Goal: Transaction & Acquisition: Purchase product/service

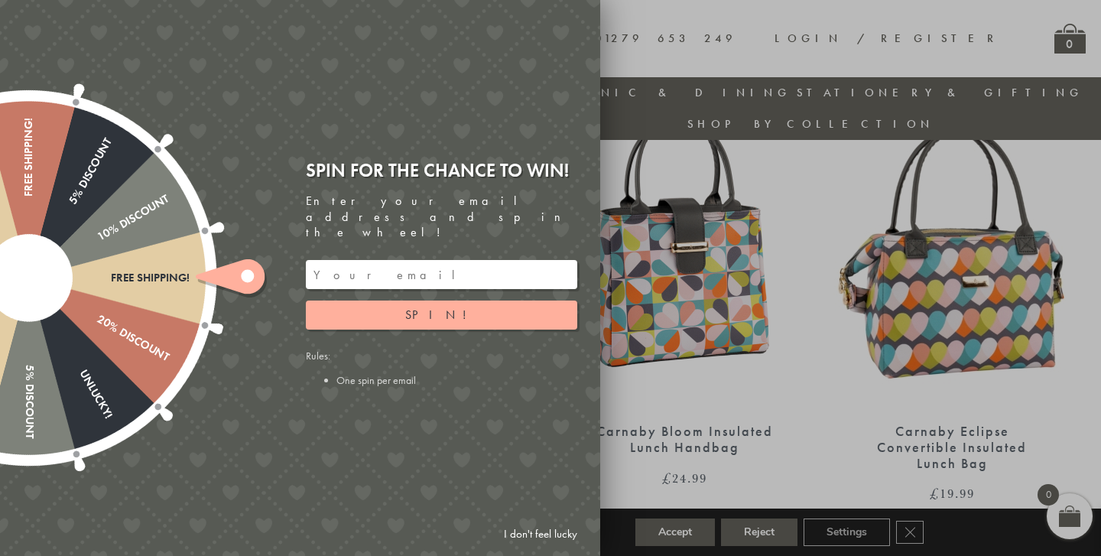
scroll to position [605, 0]
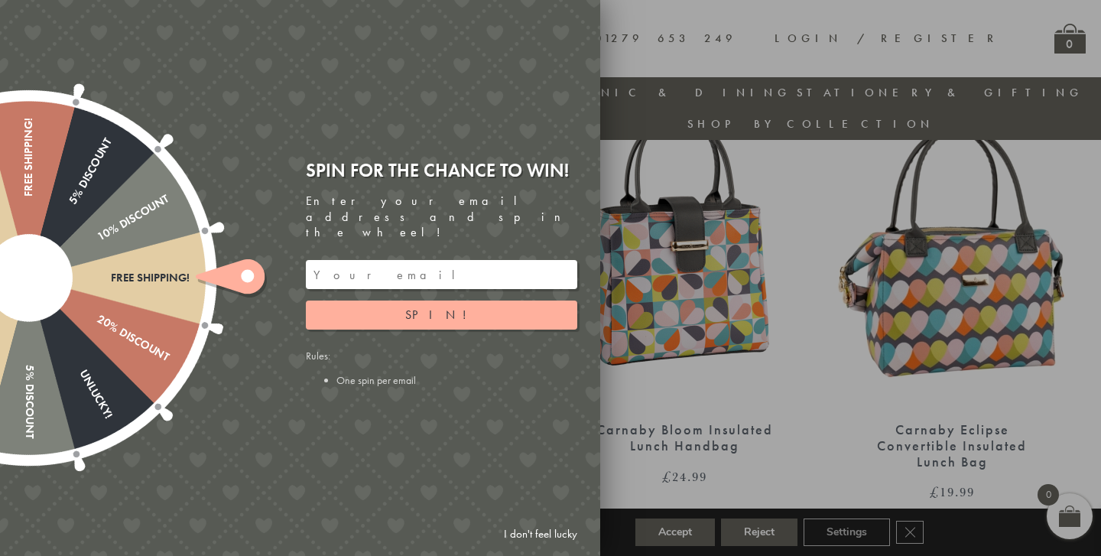
click at [454, 261] on input "email" at bounding box center [441, 274] width 271 height 29
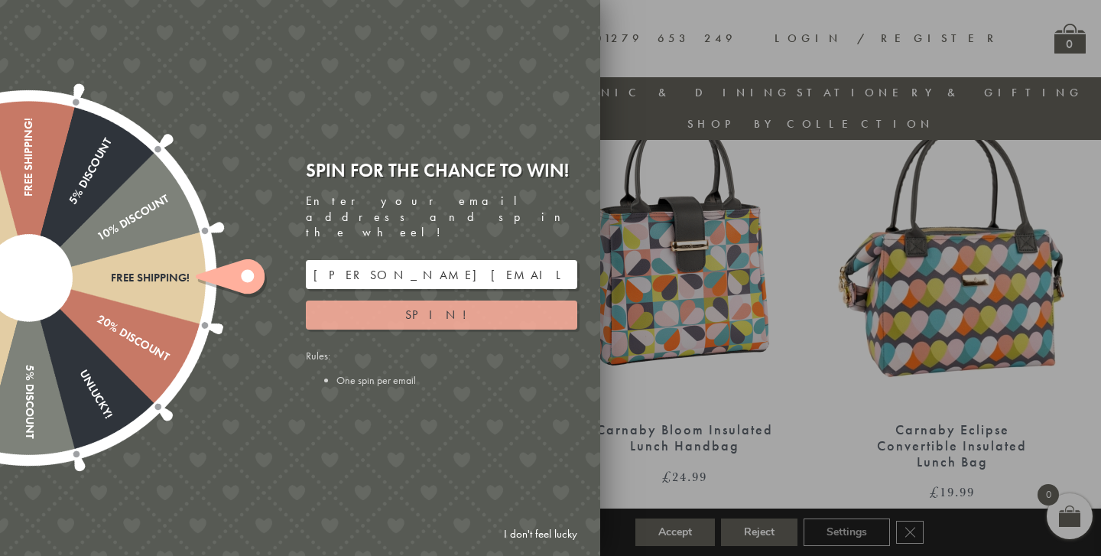
click at [457, 300] on button "Spin!" at bounding box center [441, 314] width 271 height 29
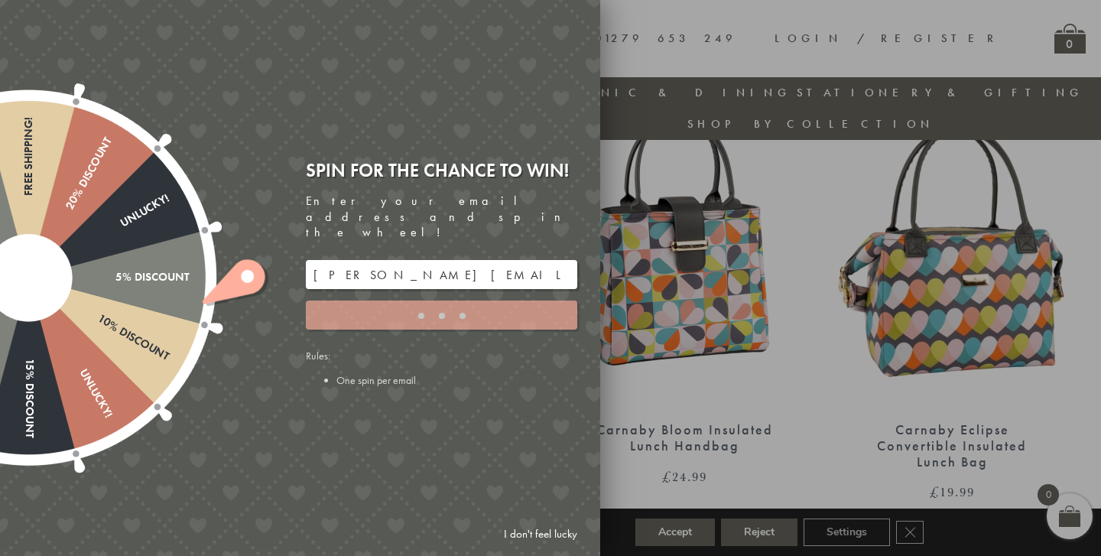
type input "886PH4TT"
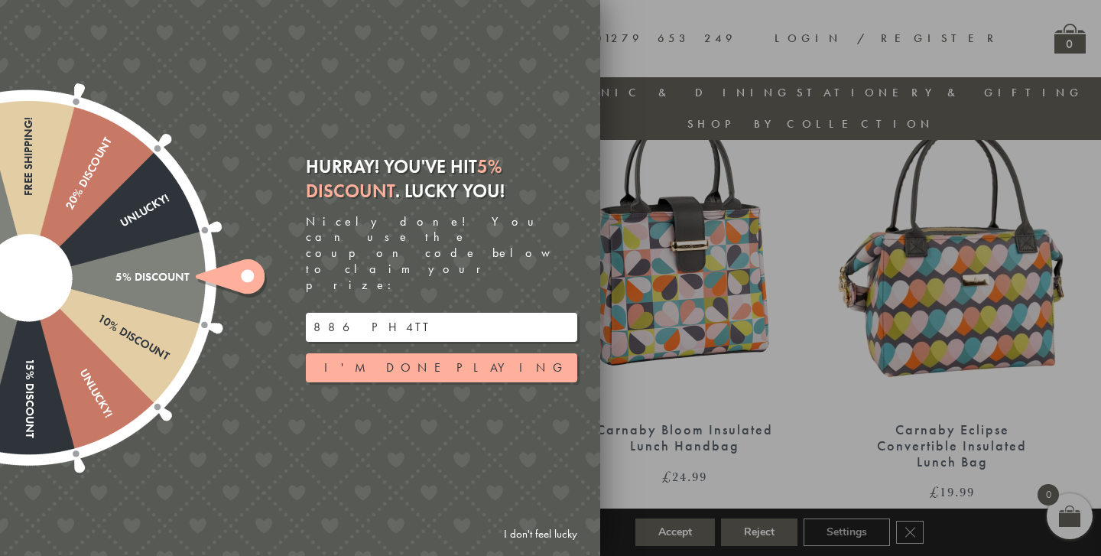
drag, startPoint x: 375, startPoint y: 304, endPoint x: 301, endPoint y: 305, distance: 73.4
click at [301, 305] on div "Hurray! You've hit 5% Discount . Lucky you! Nicely done! You can use the coupon…" at bounding box center [447, 277] width 306 height 269
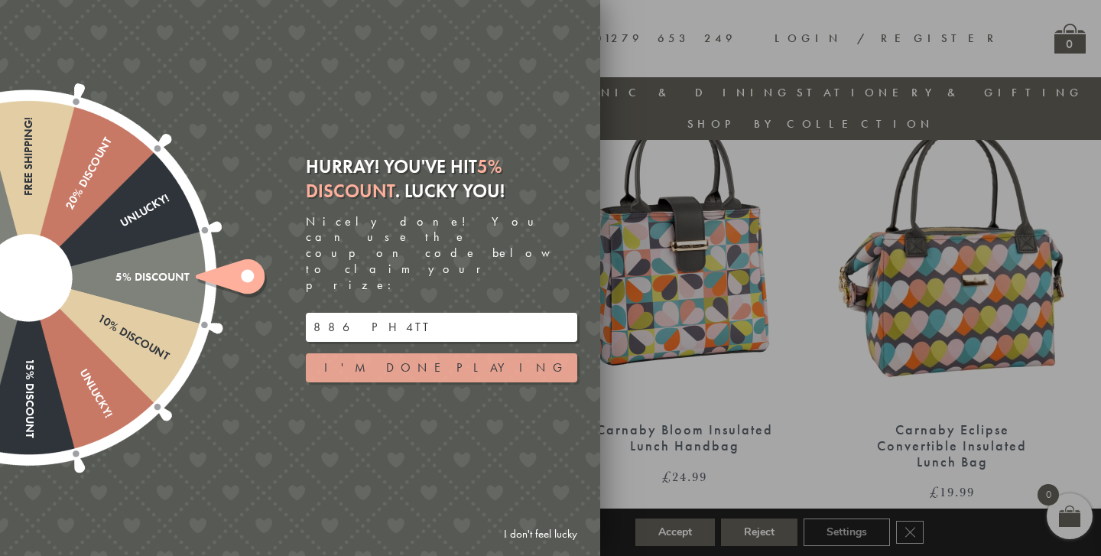
click at [379, 353] on button "I'm done playing" at bounding box center [441, 367] width 271 height 29
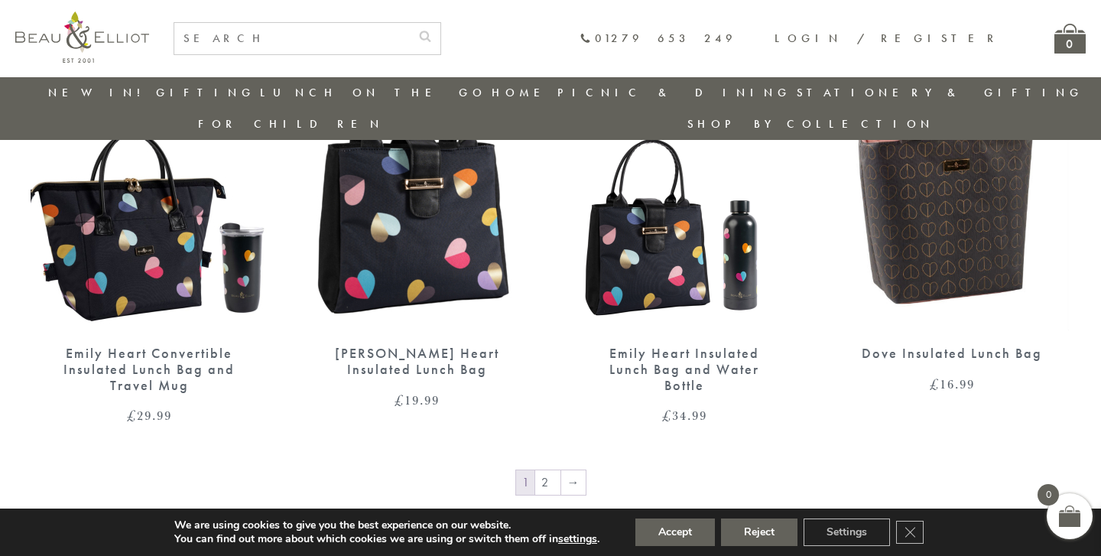
scroll to position [2532, 0]
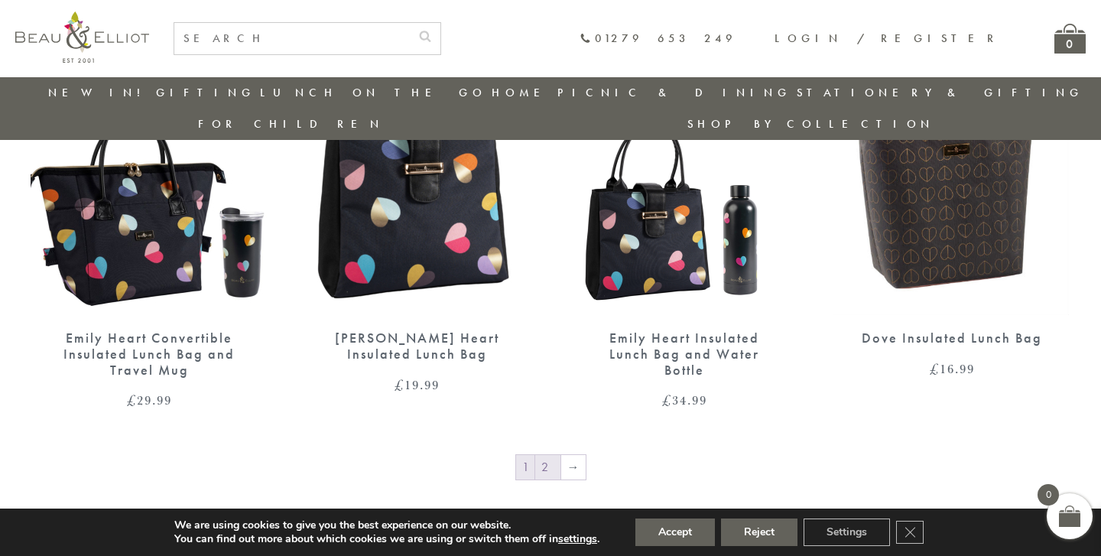
click at [546, 455] on link "2" at bounding box center [547, 467] width 25 height 24
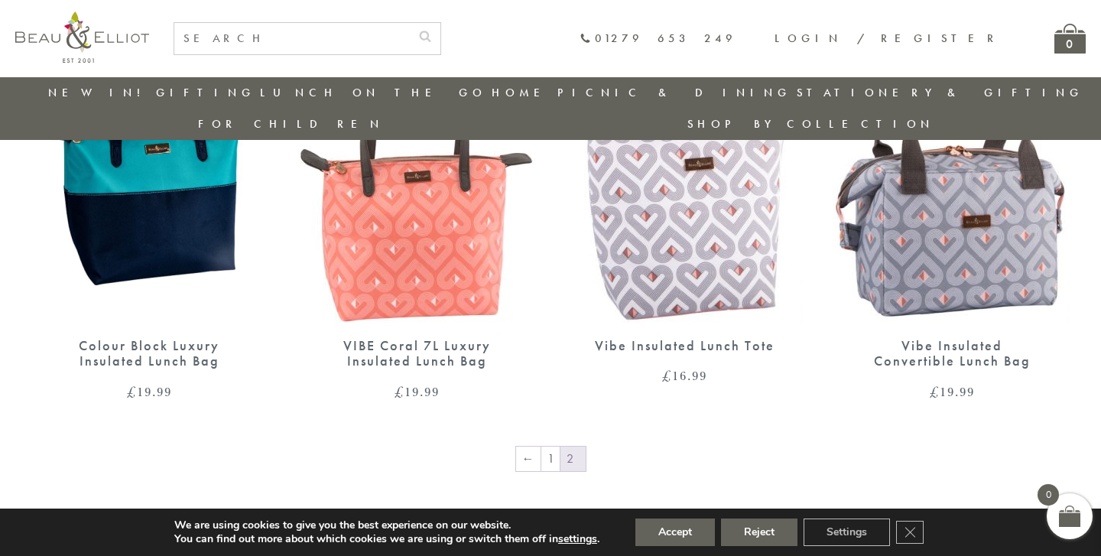
scroll to position [1118, 0]
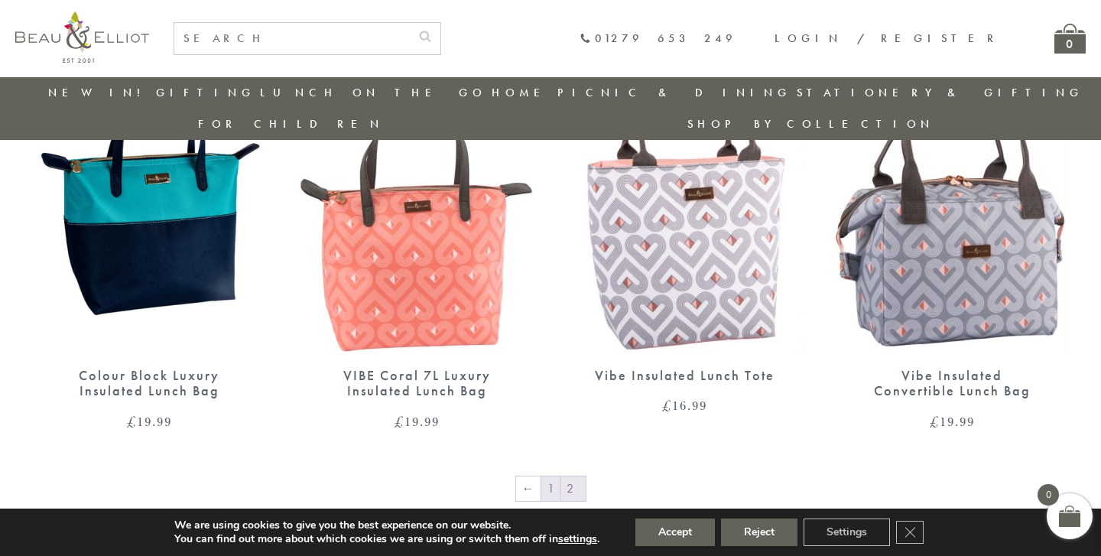
click at [550, 476] on link "1" at bounding box center [550, 488] width 18 height 24
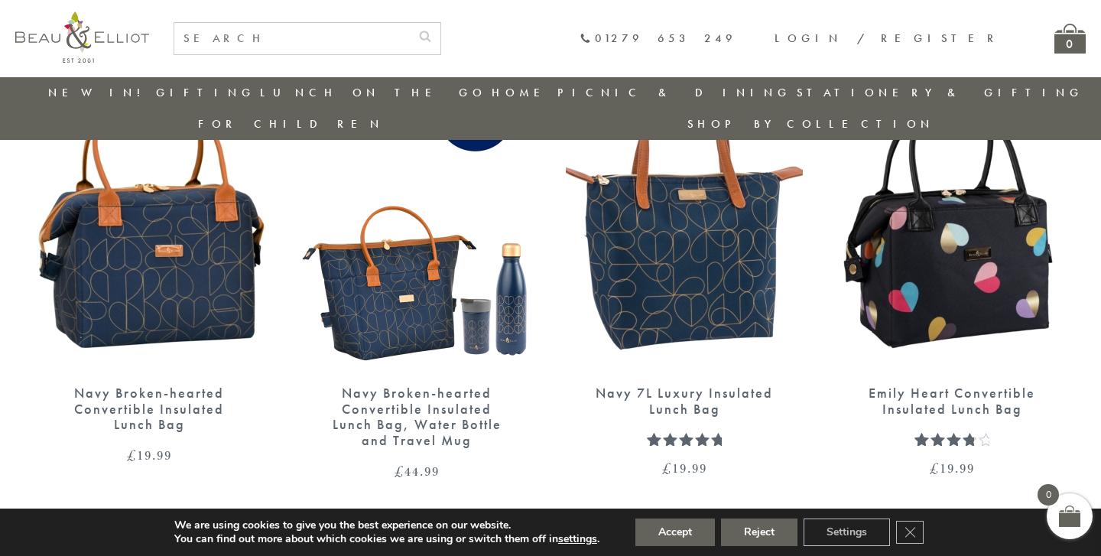
scroll to position [2016, 0]
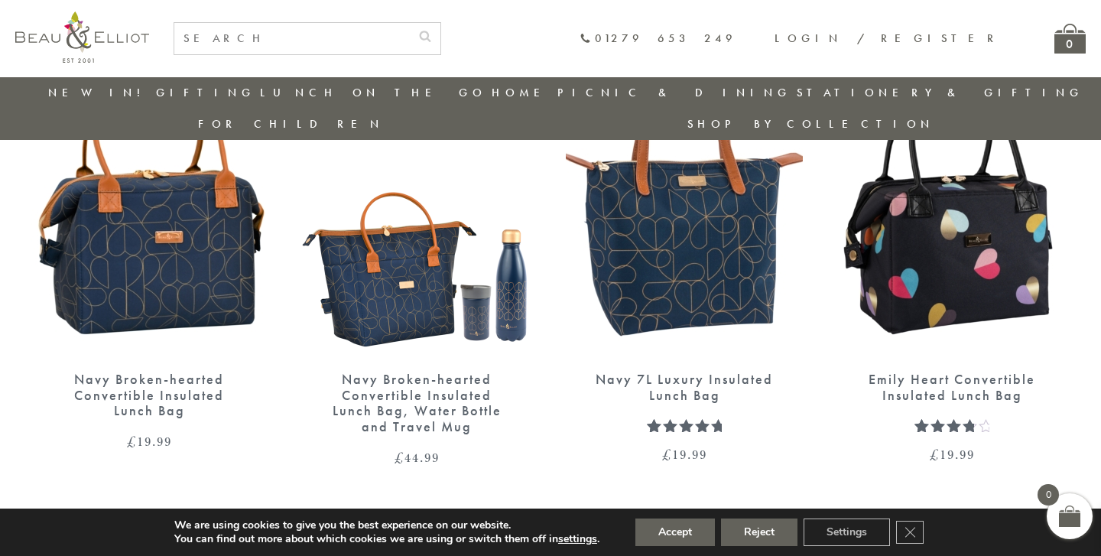
click at [421, 385] on div "Navy Broken-hearted Convertible Insulated Lunch Bag, Water Bottle and Travel Mug" at bounding box center [416, 402] width 183 height 63
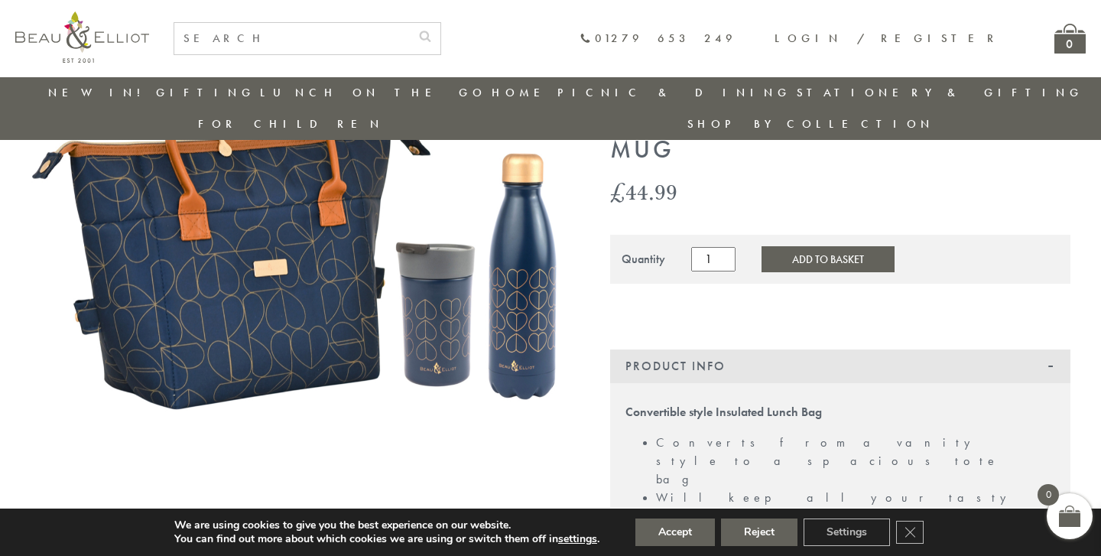
scroll to position [138, 0]
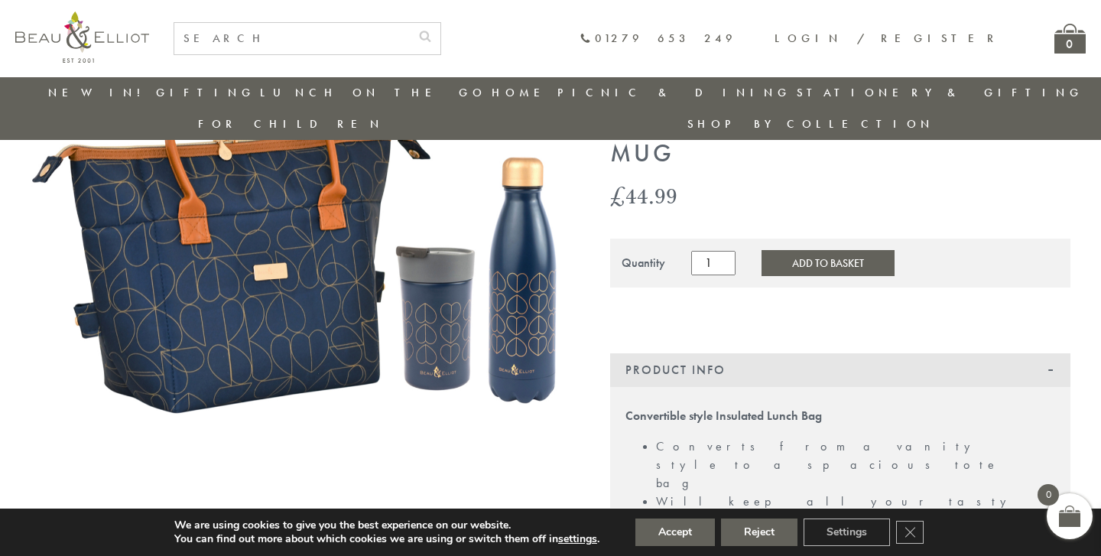
click at [797, 250] on button "Add to Basket" at bounding box center [827, 263] width 133 height 26
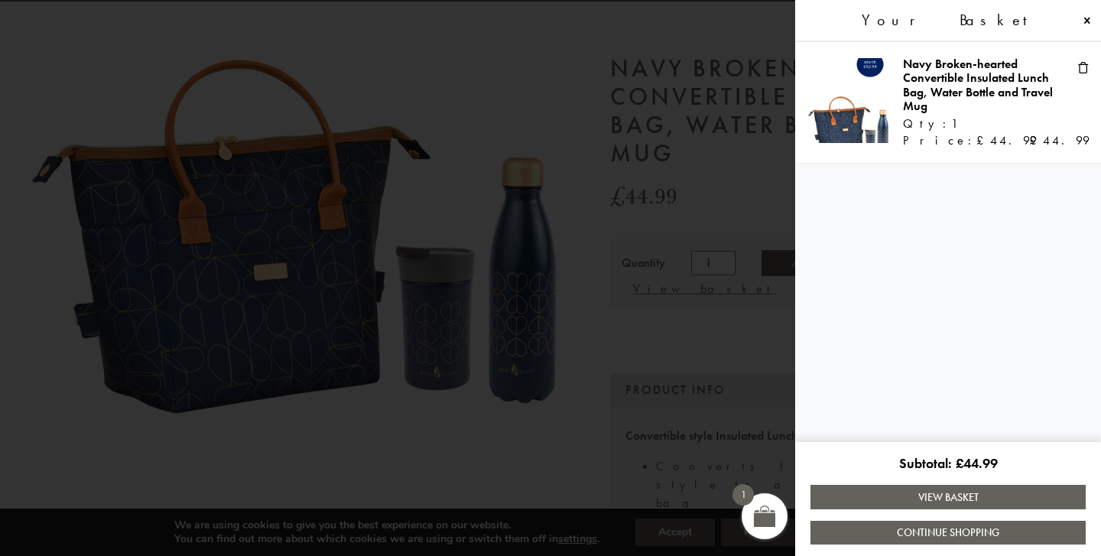
click at [955, 501] on link "View Basket" at bounding box center [947, 497] width 275 height 24
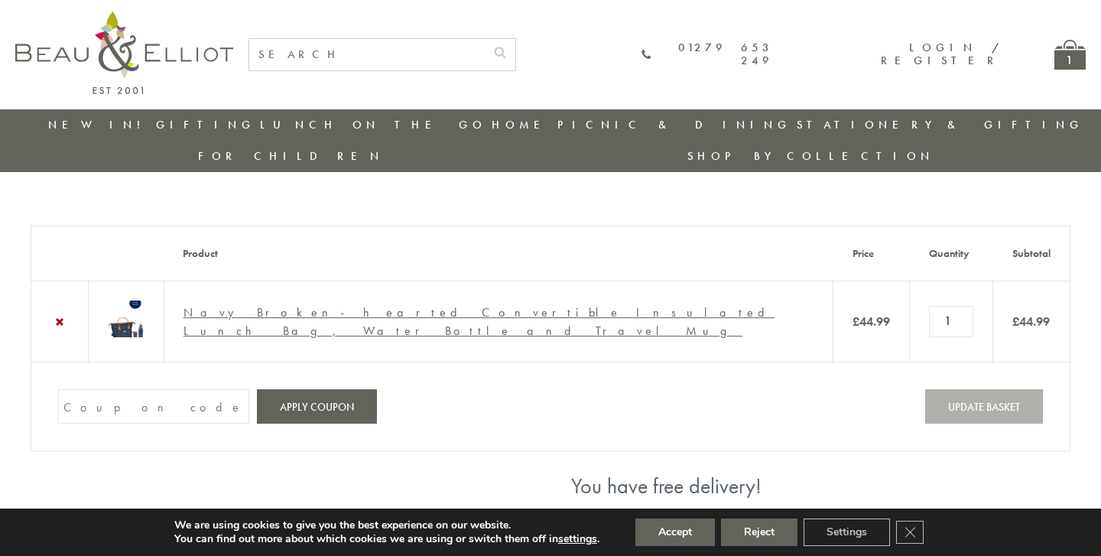
click at [164, 420] on input "Coupon:" at bounding box center [153, 406] width 191 height 34
paste input "886PH4TT"
type input "886PH4TT"
click at [330, 419] on button "Apply coupon" at bounding box center [317, 406] width 120 height 34
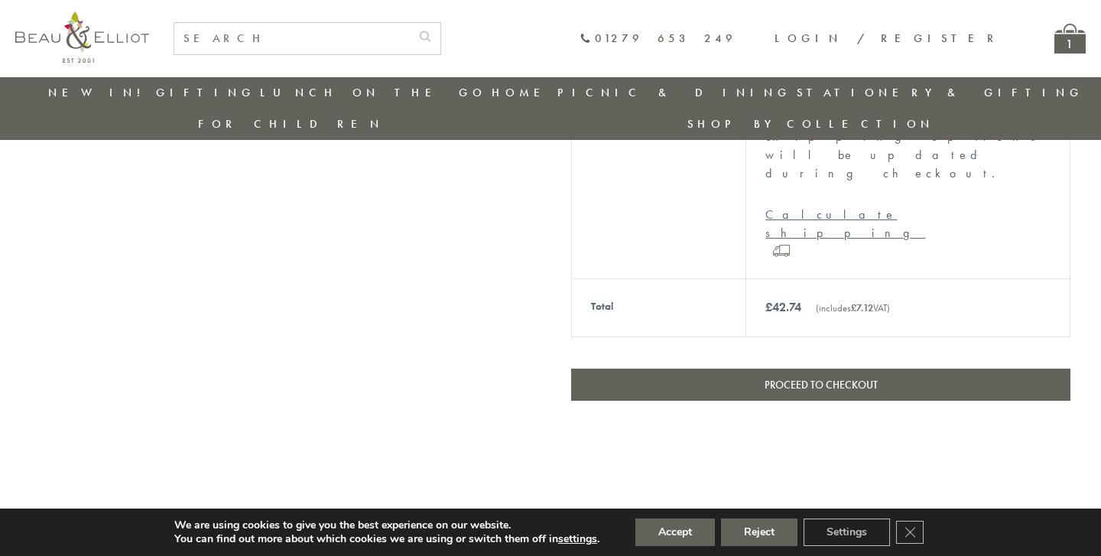
scroll to position [663, 0]
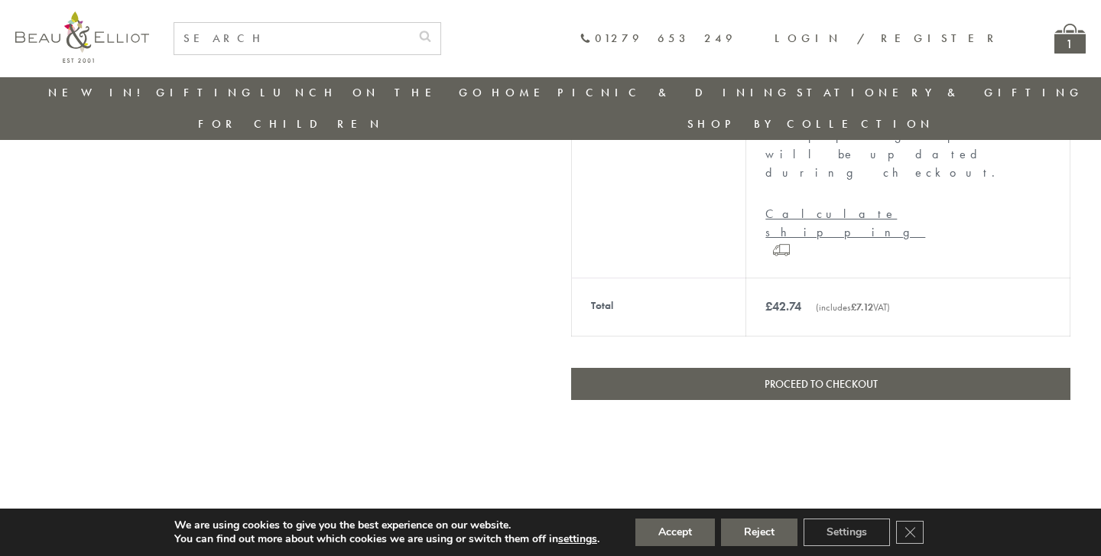
click at [792, 368] on link "Proceed to checkout" at bounding box center [820, 384] width 499 height 32
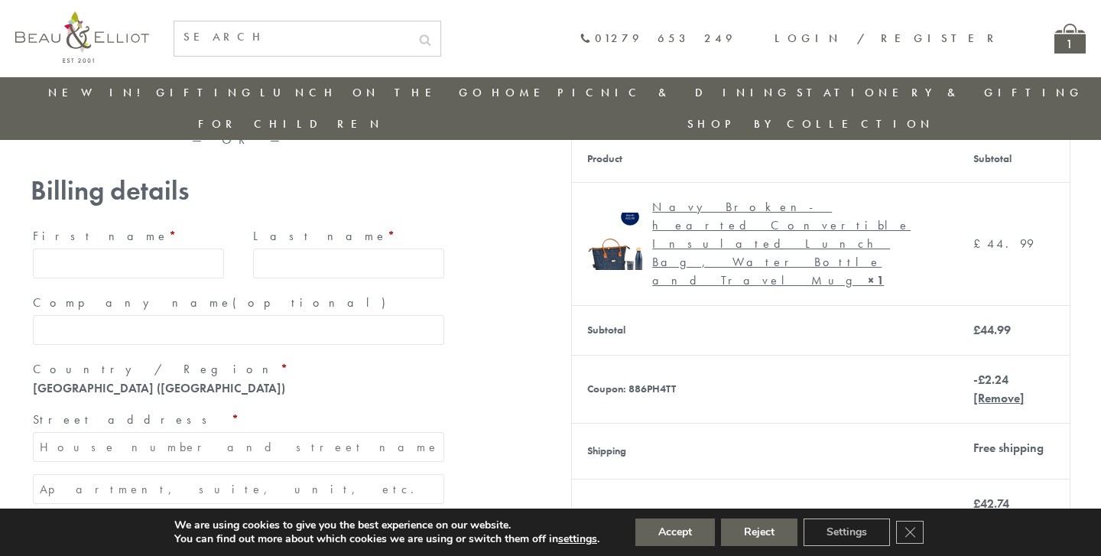
scroll to position [125, 0]
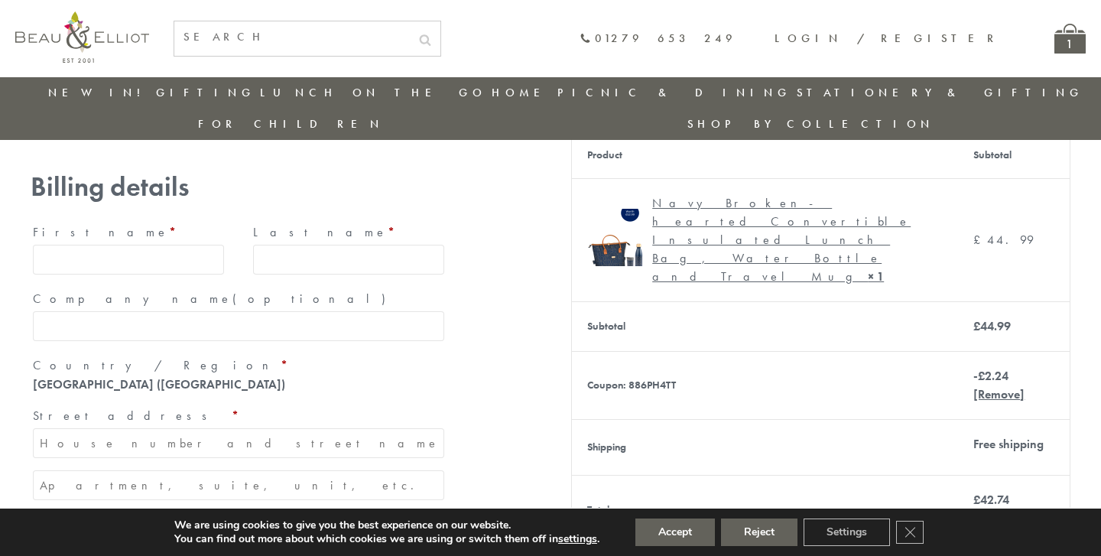
click at [63, 245] on input "First name *" at bounding box center [128, 260] width 191 height 30
type input "Erika"
click at [287, 245] on input "Last name *" at bounding box center [348, 260] width 191 height 30
type input "Molteni"
click at [181, 311] on input "Company name (optional)" at bounding box center [238, 326] width 411 height 30
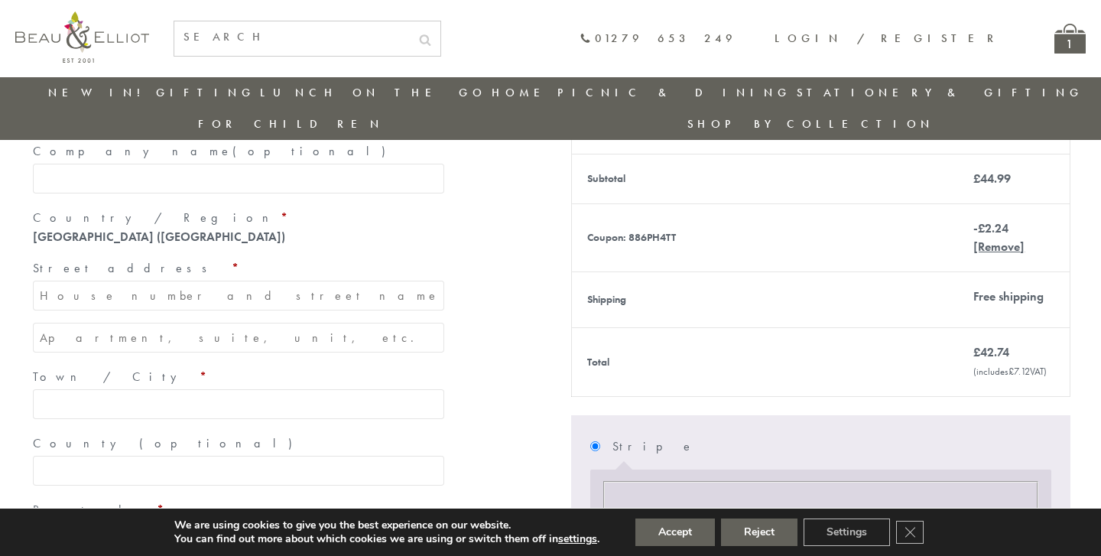
scroll to position [277, 0]
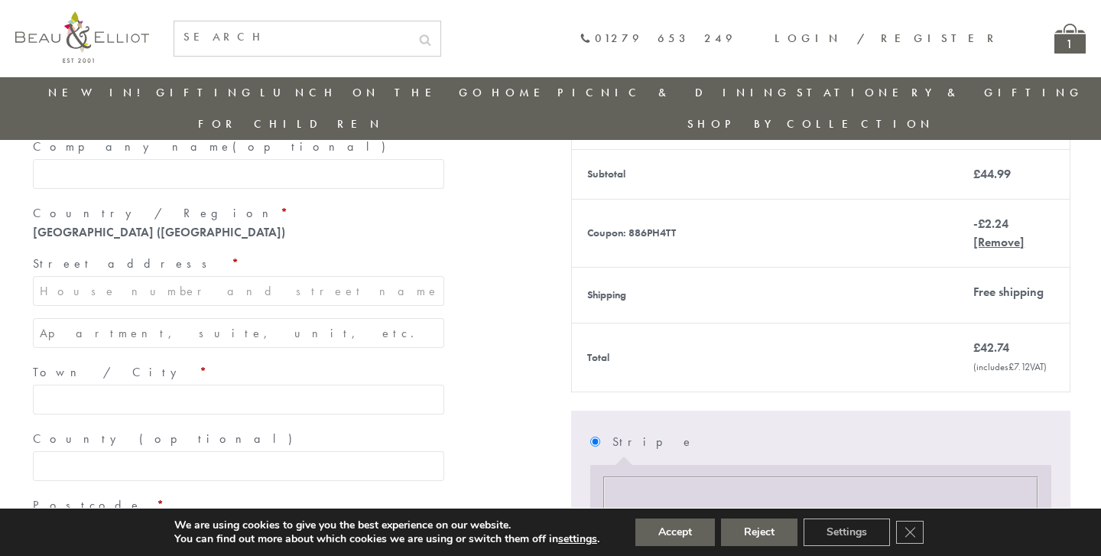
click at [184, 276] on input "Street address *" at bounding box center [238, 291] width 411 height 30
type input "[STREET_ADDRESS]"
click at [164, 318] on input "Apartment, suite, unit, etc. (optional)" at bounding box center [238, 333] width 411 height 30
type input "Flat 1"
click at [156, 384] on input "Town / City *" at bounding box center [238, 399] width 411 height 30
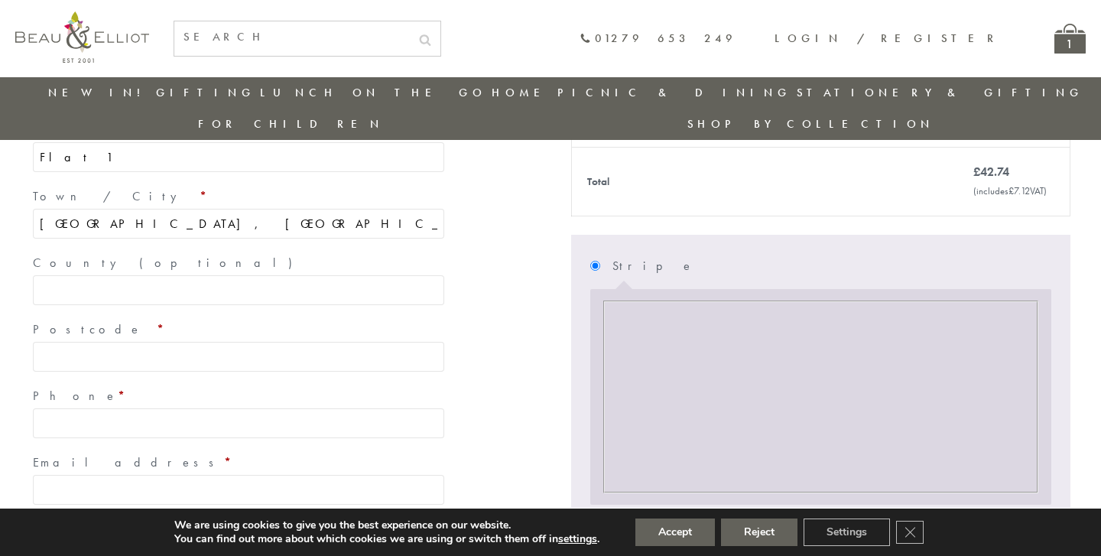
scroll to position [454, 0]
type input "[GEOGRAPHIC_DATA], [GEOGRAPHIC_DATA]"
click at [125, 341] on input "Postcode *" at bounding box center [238, 356] width 411 height 30
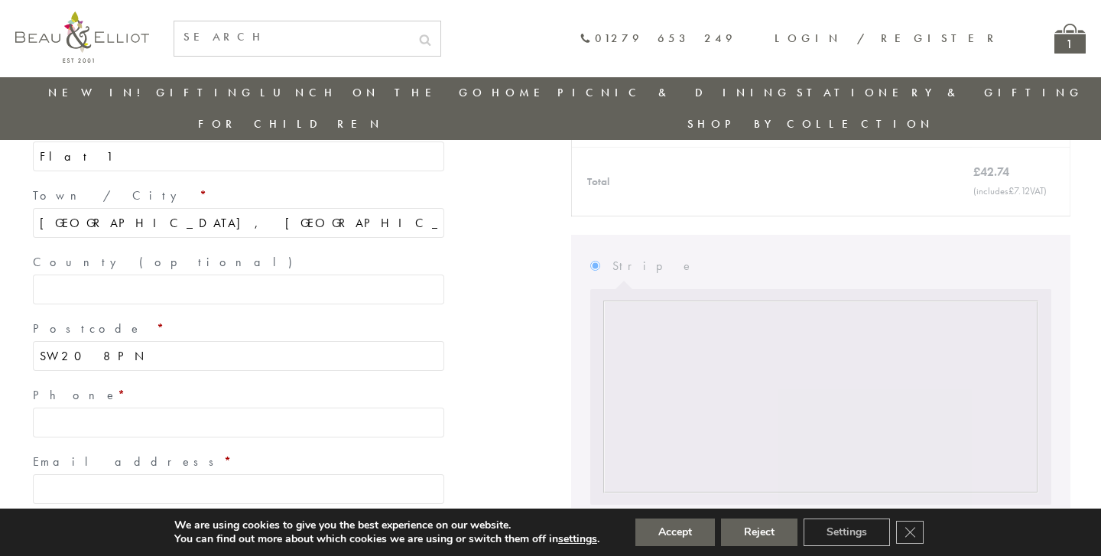
type input "SW20 8PN"
click at [77, 407] on input "Phone *" at bounding box center [238, 422] width 411 height 30
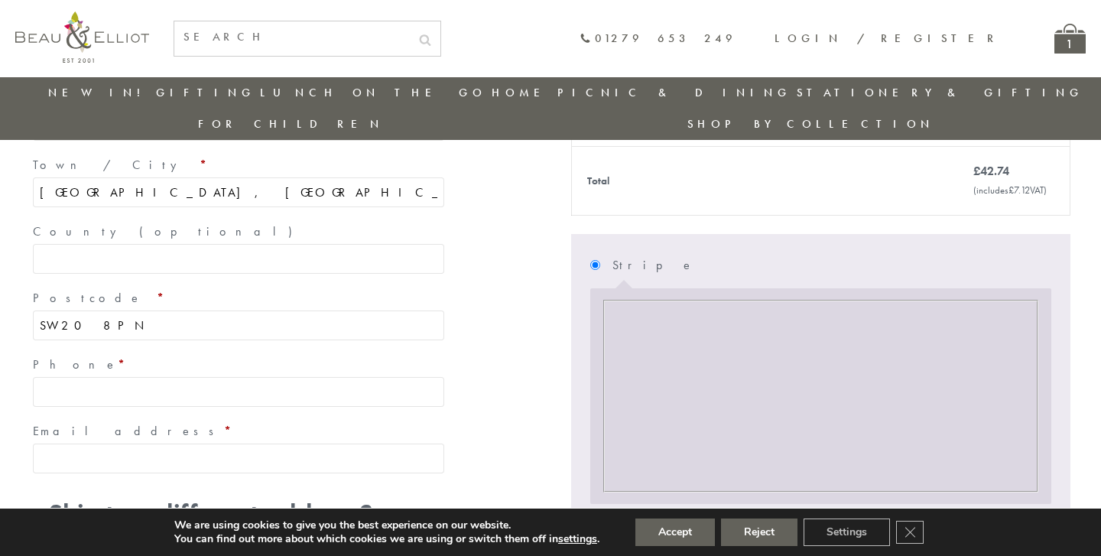
scroll to position [423, 0]
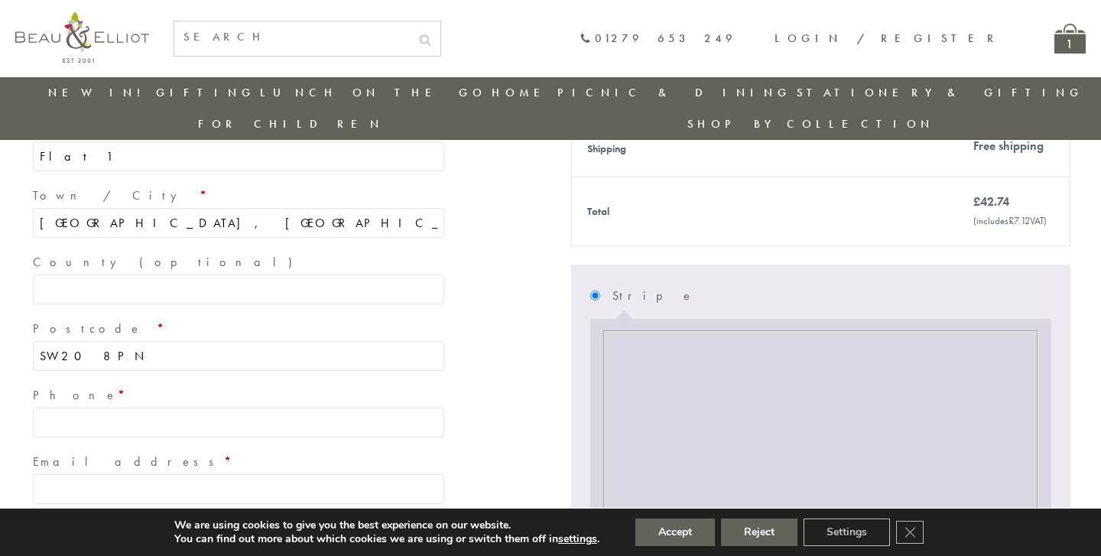
type input "+"
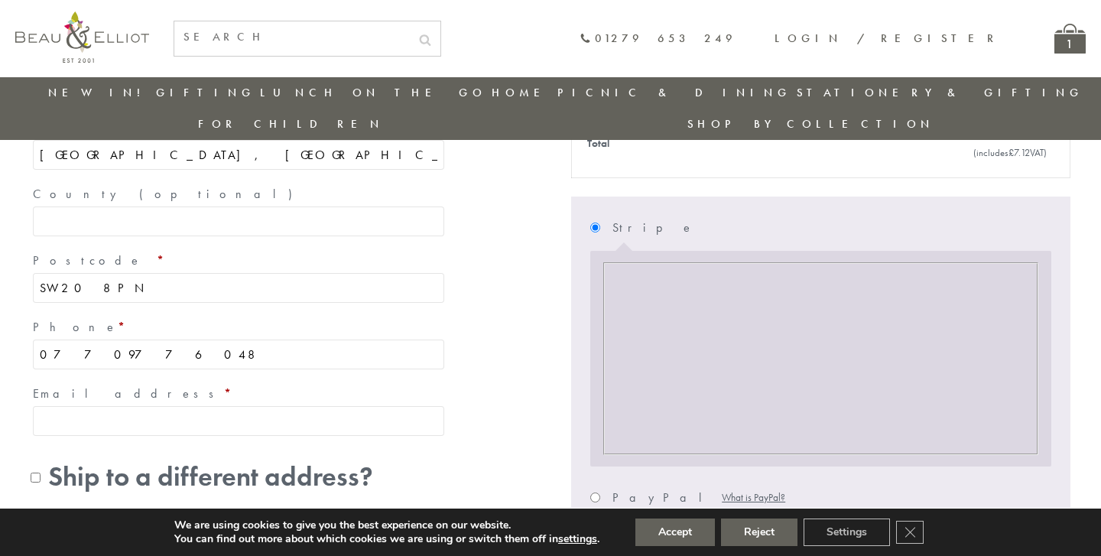
scroll to position [559, 0]
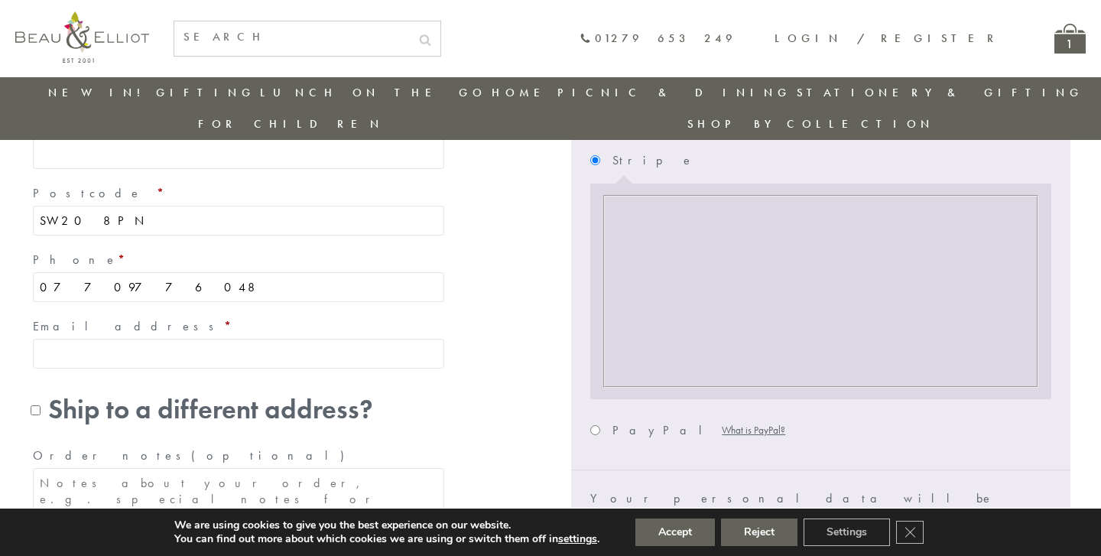
type input "07709776048"
click at [102, 339] on input "Email address *" at bounding box center [238, 354] width 411 height 30
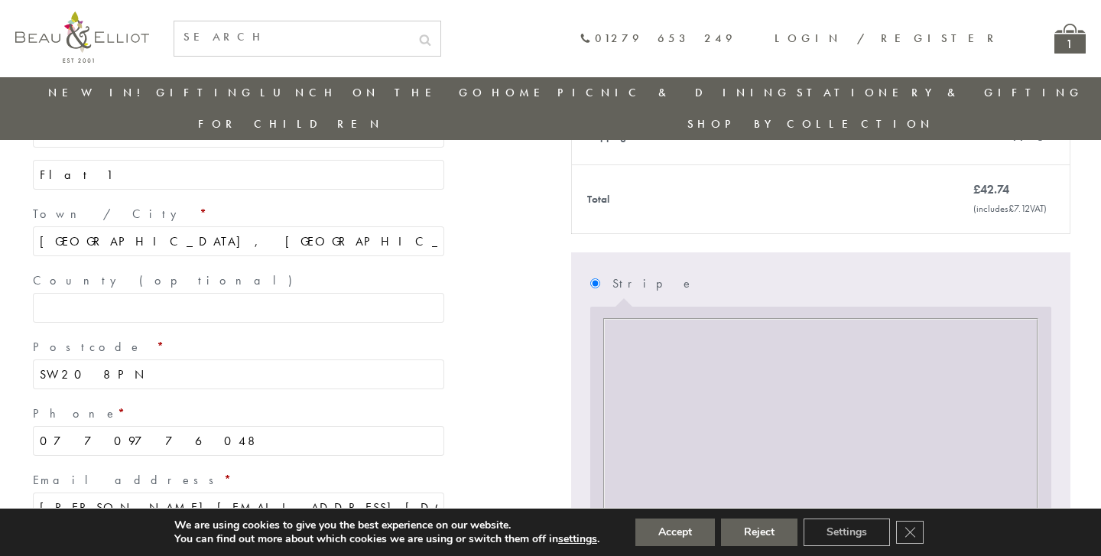
scroll to position [413, 0]
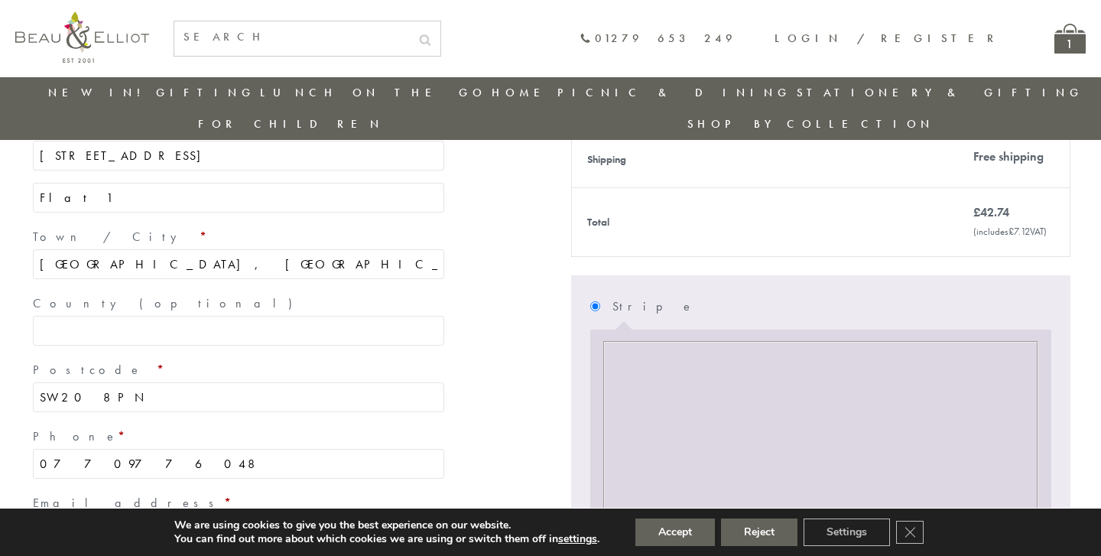
type input "[PERSON_NAME][EMAIL_ADDRESS][DOMAIN_NAME]"
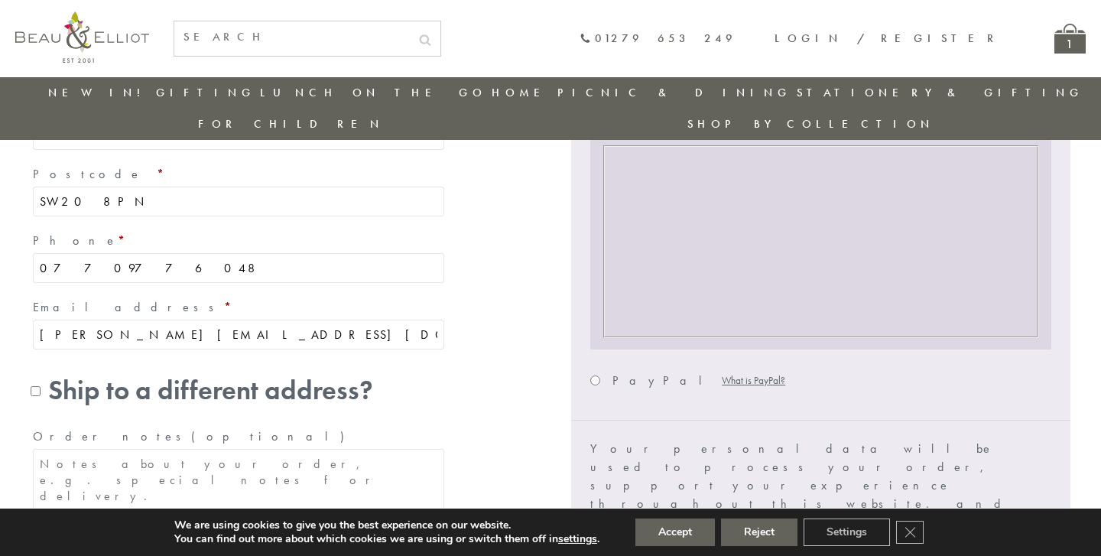
scroll to position [613, 0]
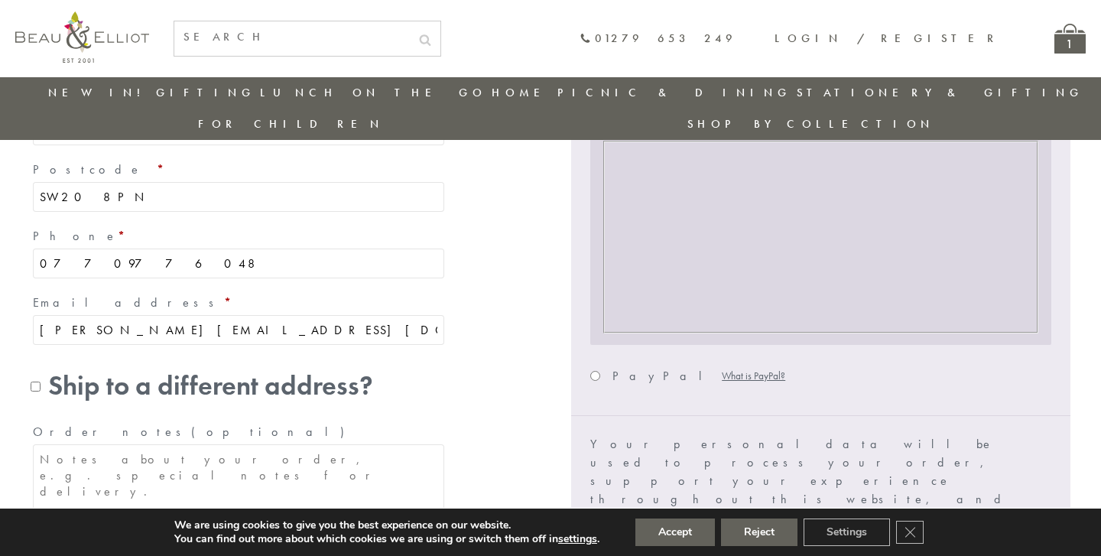
checkbox input "true"
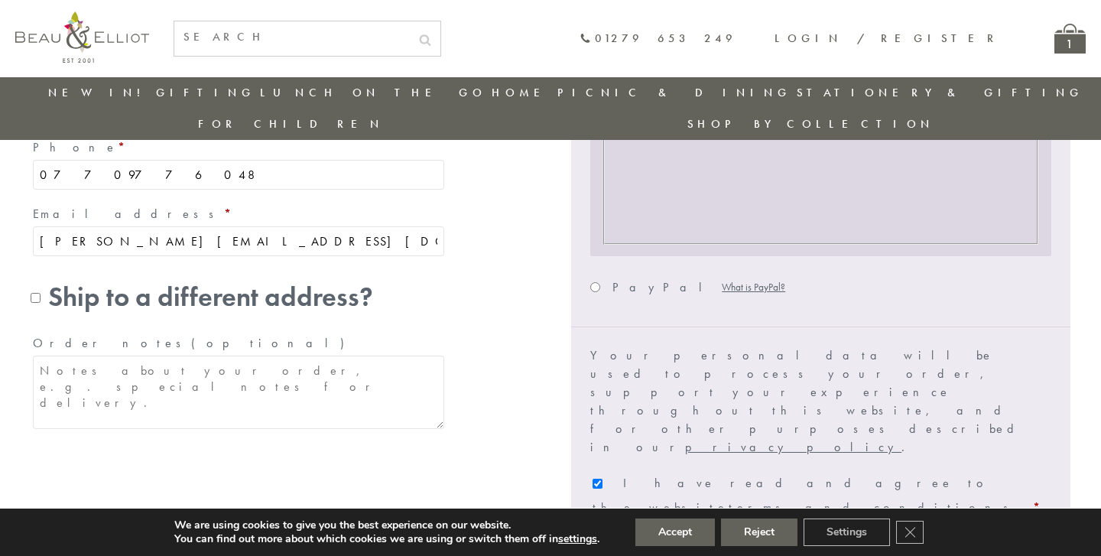
scroll to position [720, 0]
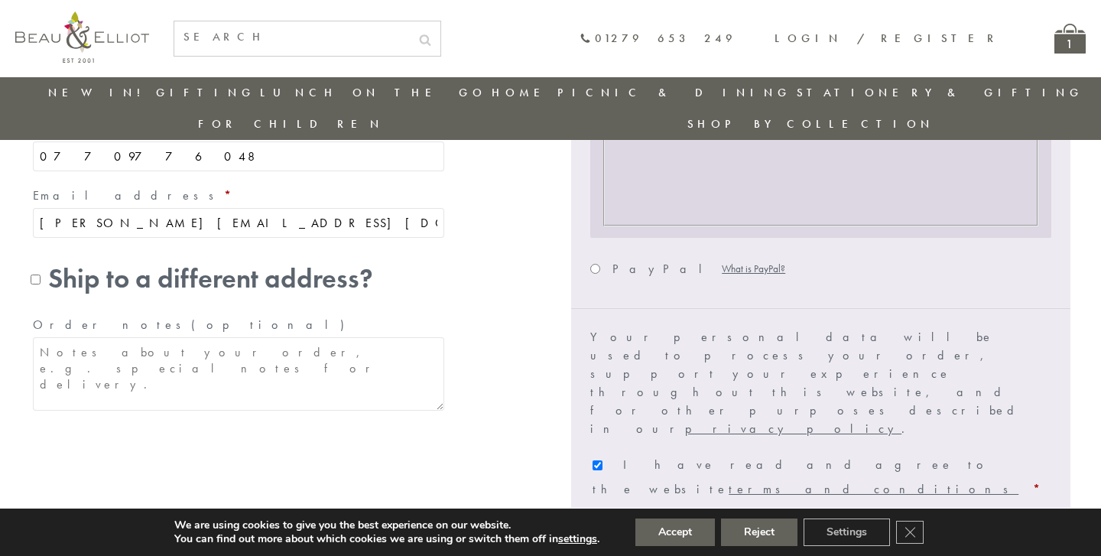
click at [988, 523] on button "Place order" at bounding box center [989, 540] width 124 height 34
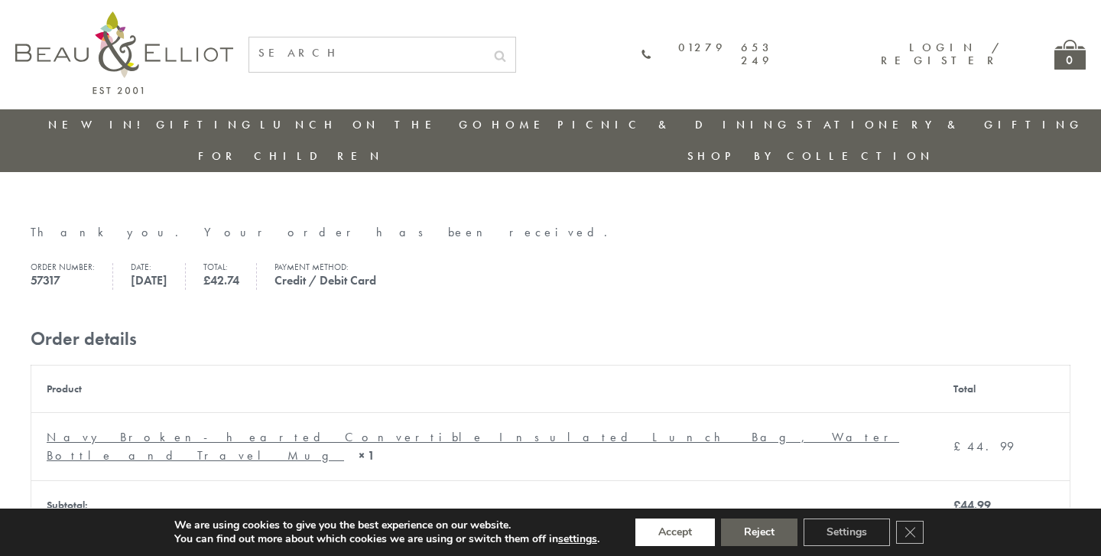
click at [683, 534] on button "Accept" at bounding box center [674, 532] width 79 height 28
